Goal: Transaction & Acquisition: Purchase product/service

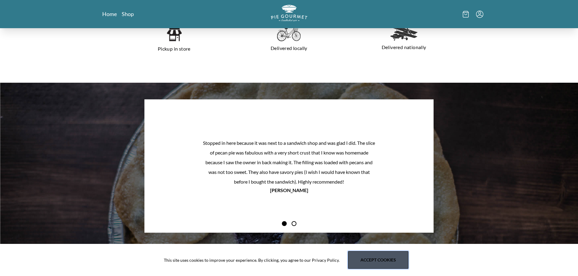
click at [382, 257] on button "Accept cookies" at bounding box center [378, 260] width 60 height 18
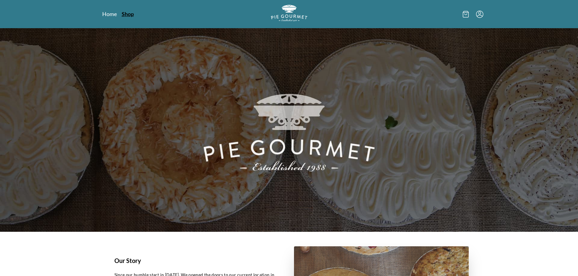
click at [128, 15] on link "Shop" at bounding box center [128, 13] width 12 height 7
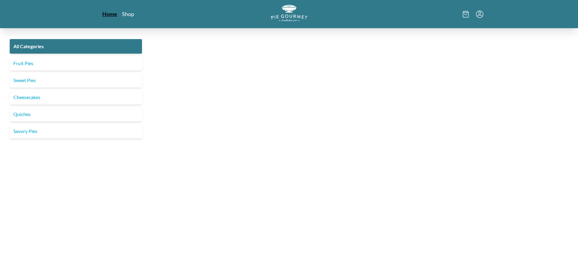
click at [106, 14] on link "Home" at bounding box center [109, 13] width 15 height 7
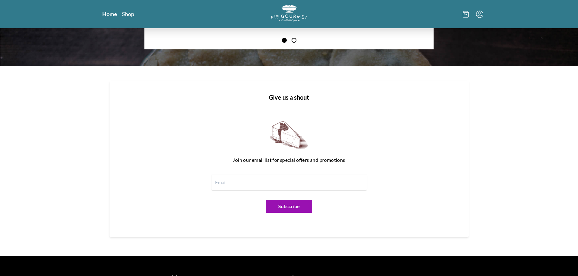
scroll to position [742, 0]
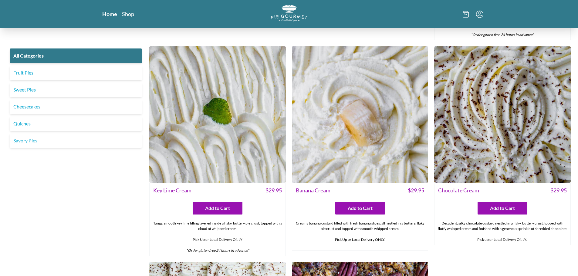
scroll to position [1426, 0]
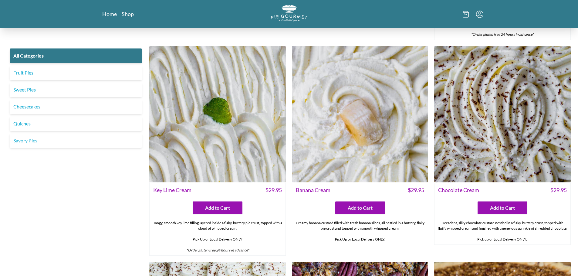
click at [30, 74] on link "Fruit Pies" at bounding box center [76, 73] width 132 height 15
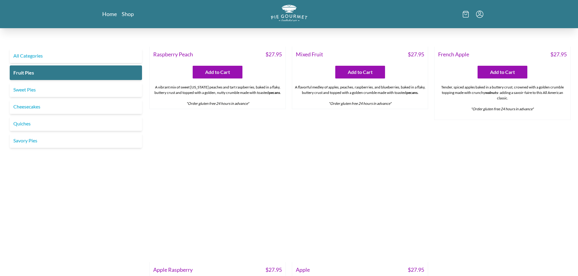
scroll to position [681, 0]
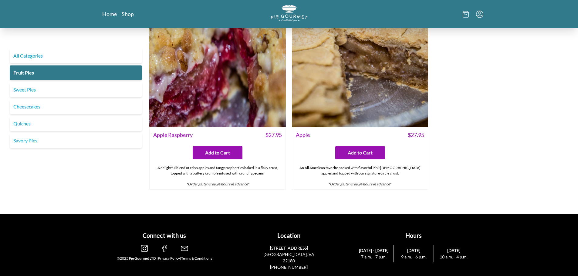
click at [29, 88] on link "Sweet Pies" at bounding box center [76, 90] width 132 height 15
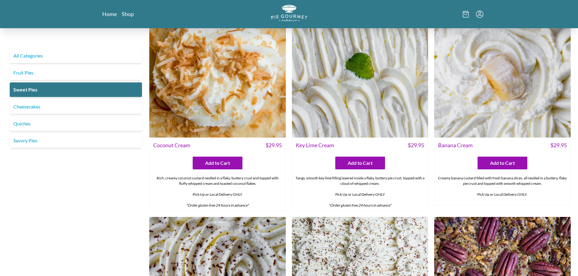
scroll to position [30, 0]
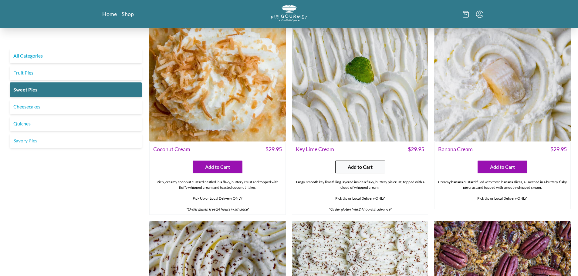
click at [381, 168] on button "Add to Cart" at bounding box center [360, 167] width 50 height 13
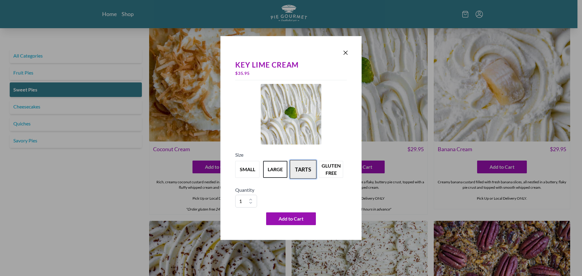
click at [307, 162] on button "tarts" at bounding box center [303, 169] width 27 height 19
click at [326, 171] on button "gluten free" at bounding box center [331, 169] width 27 height 19
click at [306, 170] on button "tarts" at bounding box center [303, 169] width 27 height 19
click at [328, 171] on button "gluten free" at bounding box center [331, 169] width 27 height 19
click at [283, 176] on button "large" at bounding box center [275, 169] width 27 height 19
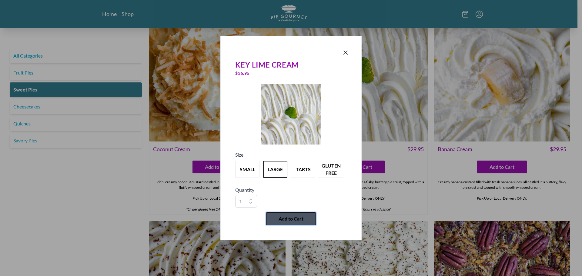
click at [281, 219] on span "Add to Cart" at bounding box center [291, 218] width 25 height 7
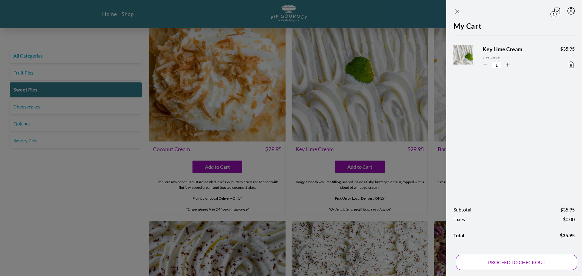
click at [525, 262] on button "PROCEED TO CHECKOUT" at bounding box center [516, 262] width 121 height 15
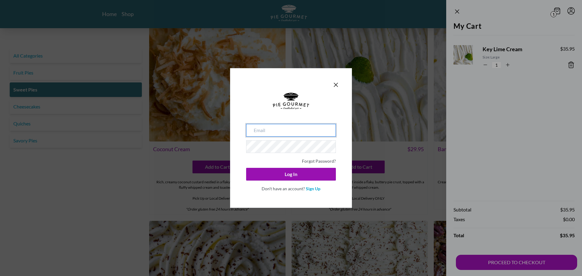
click at [285, 133] on input "email" at bounding box center [291, 130] width 90 height 13
click at [309, 187] on link "Sign Up" at bounding box center [313, 188] width 15 height 5
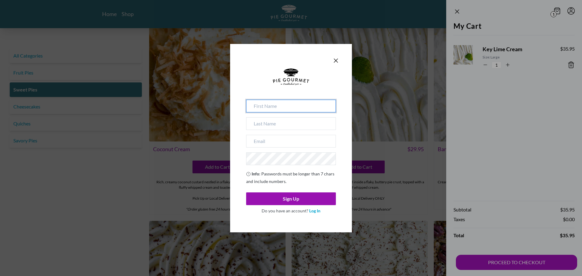
click at [298, 104] on input at bounding box center [291, 106] width 90 height 13
type input "g"
type input "[PERSON_NAME]"
type input "Perla"
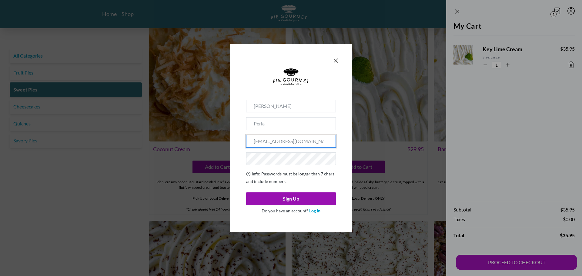
type input "[EMAIL_ADDRESS][DOMAIN_NAME]"
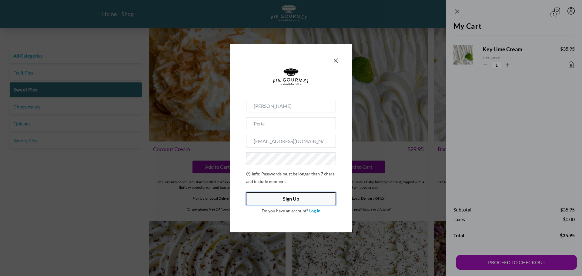
click at [293, 202] on button "Sign Up" at bounding box center [291, 199] width 90 height 13
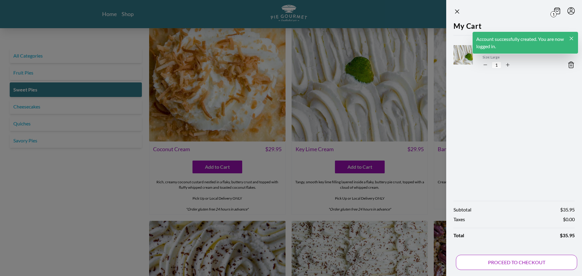
click at [515, 265] on button "PROCEED TO CHECKOUT" at bounding box center [516, 262] width 121 height 15
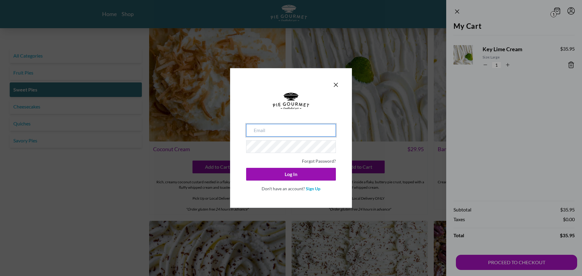
click at [268, 131] on input "email" at bounding box center [291, 130] width 90 height 13
type input "[EMAIL_ADDRESS][DOMAIN_NAME]"
click at [246, 168] on button "Log In" at bounding box center [291, 174] width 90 height 13
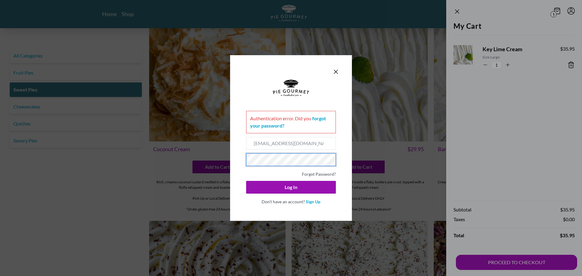
click at [220, 163] on div "Authentication error . Did you forgot your password? [EMAIL_ADDRESS][DOMAIN_NAM…" at bounding box center [291, 138] width 582 height 276
click at [246, 181] on button "Log In" at bounding box center [291, 187] width 90 height 13
click at [95, 166] on div "Authentication error . Did you forgot your password? [EMAIL_ADDRESS][DOMAIN_NAM…" at bounding box center [291, 138] width 582 height 276
click at [246, 181] on button "Log In" at bounding box center [291, 187] width 90 height 13
click at [316, 203] on link "Sign Up" at bounding box center [313, 201] width 15 height 5
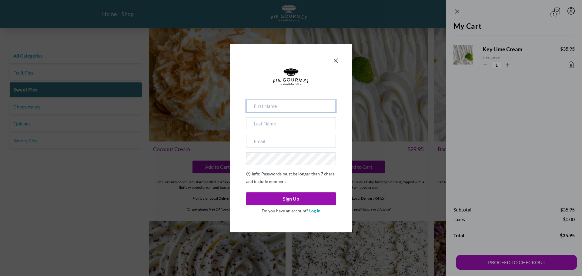
click at [280, 110] on input at bounding box center [291, 106] width 90 height 13
type input "[PERSON_NAME]"
type input "Perla"
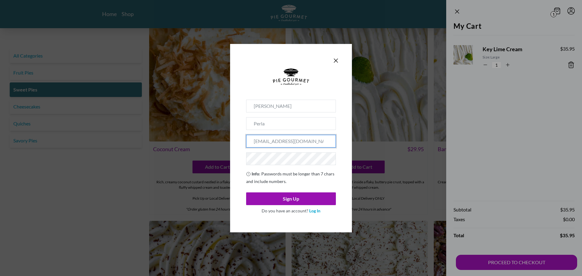
type input "[EMAIL_ADDRESS][DOMAIN_NAME]"
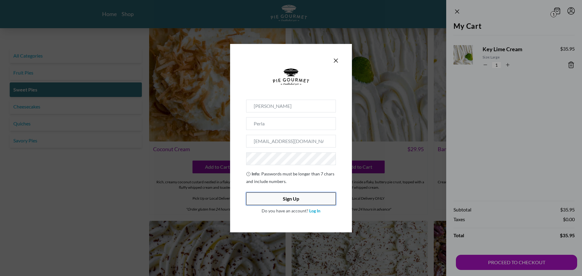
click at [321, 198] on button "Sign Up" at bounding box center [291, 199] width 90 height 13
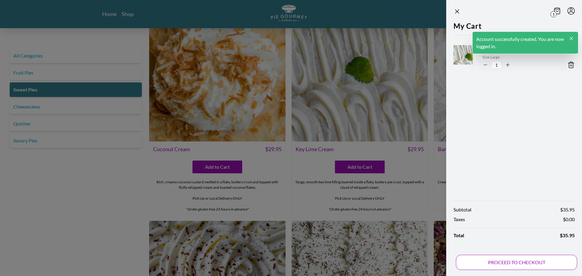
click at [518, 266] on button "PROCEED TO CHECKOUT" at bounding box center [516, 262] width 121 height 15
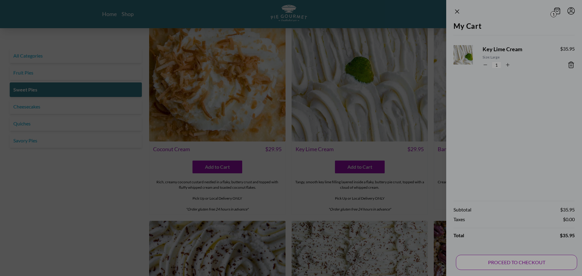
type input "[EMAIL_ADDRESS][DOMAIN_NAME]"
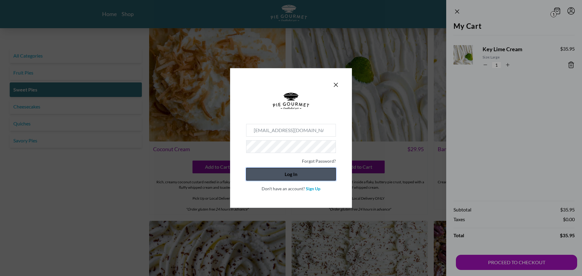
click at [289, 176] on button "Log In" at bounding box center [291, 174] width 90 height 13
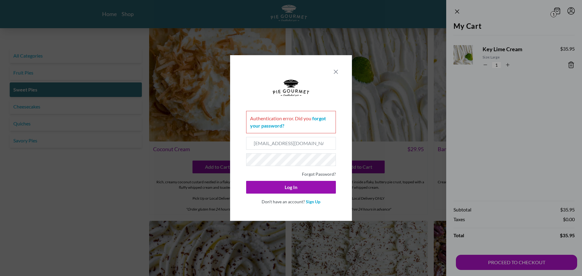
click at [333, 71] on icon "Close panel" at bounding box center [335, 71] width 7 height 7
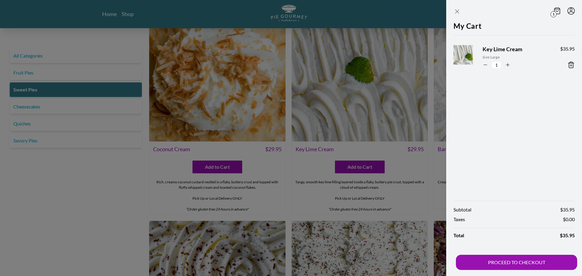
click at [459, 11] on icon "Close panel" at bounding box center [457, 11] width 7 height 7
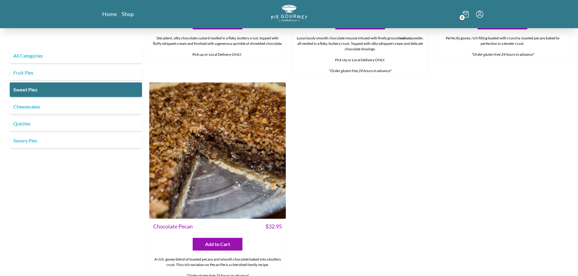
scroll to position [482, 0]
